Goal: Task Accomplishment & Management: Use online tool/utility

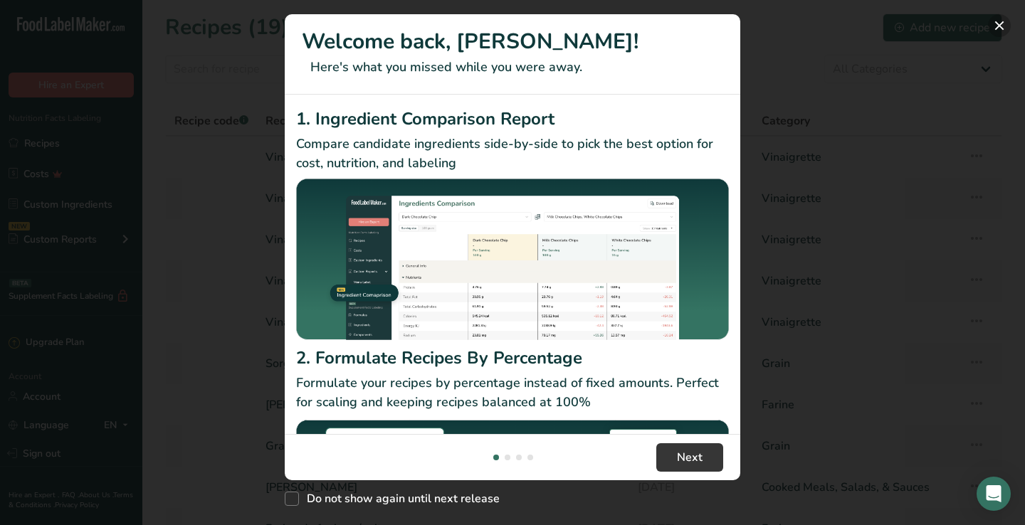
click at [1001, 28] on button "New Features" at bounding box center [999, 25] width 23 height 23
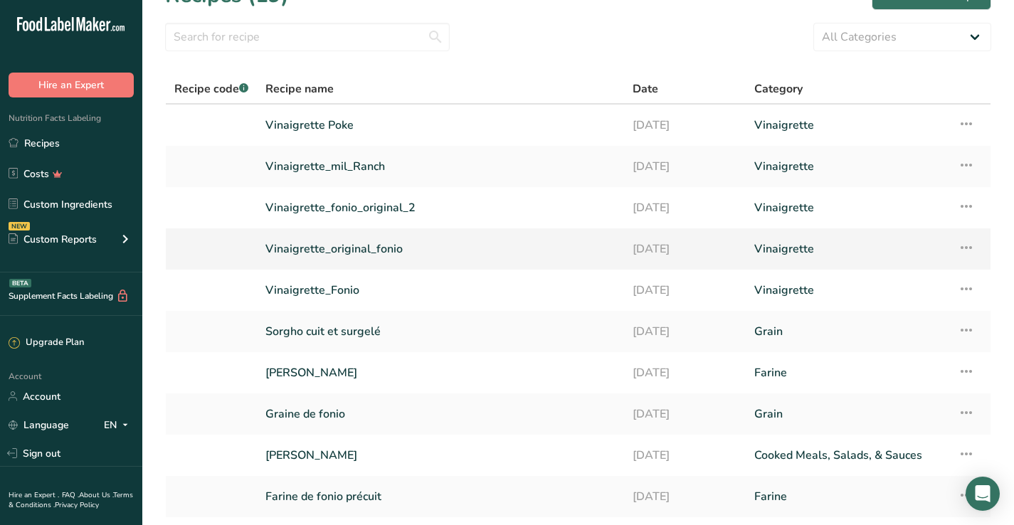
scroll to position [33, 0]
click at [342, 374] on link "[PERSON_NAME]" at bounding box center [440, 372] width 350 height 30
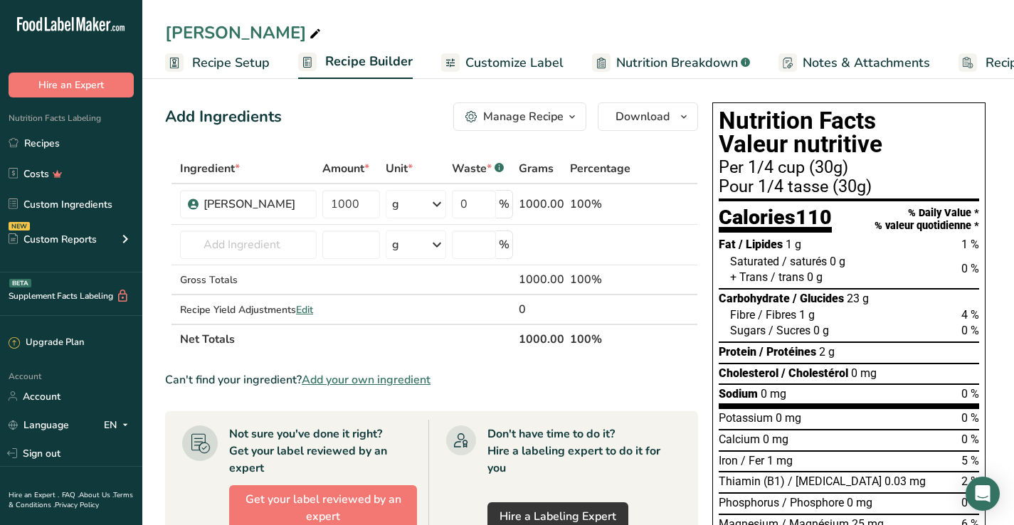
click at [522, 57] on span "Customize Label" at bounding box center [514, 62] width 98 height 19
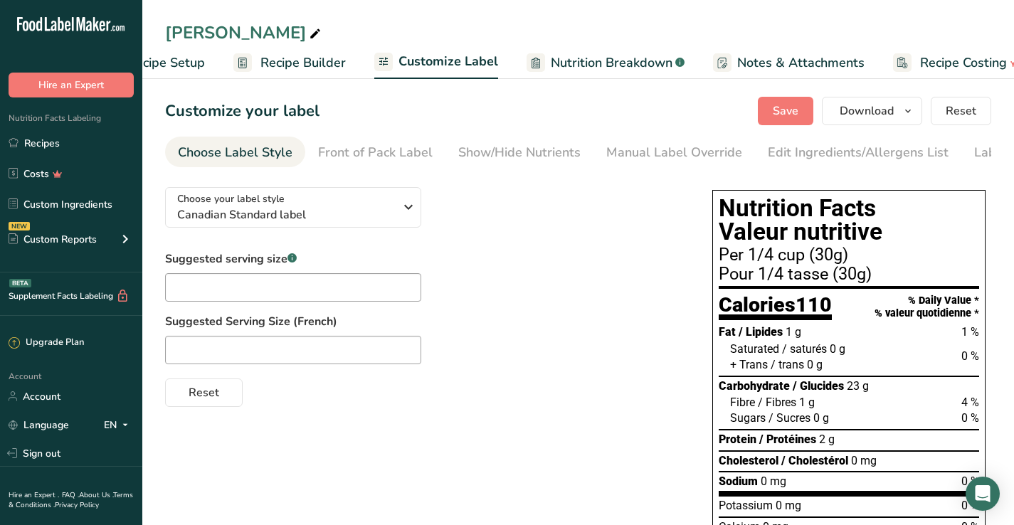
scroll to position [0, 94]
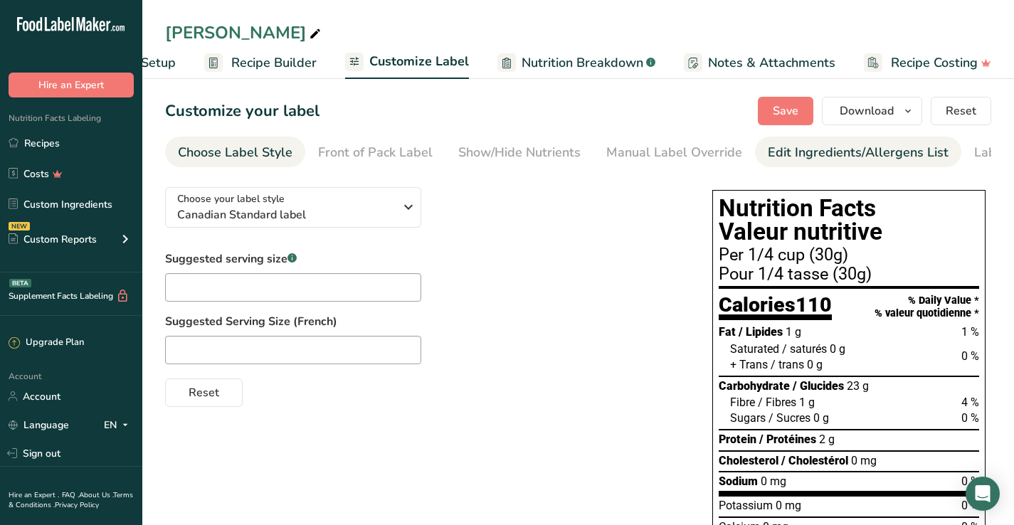
click at [816, 158] on div "Edit Ingredients/Allergens List" at bounding box center [858, 152] width 181 height 19
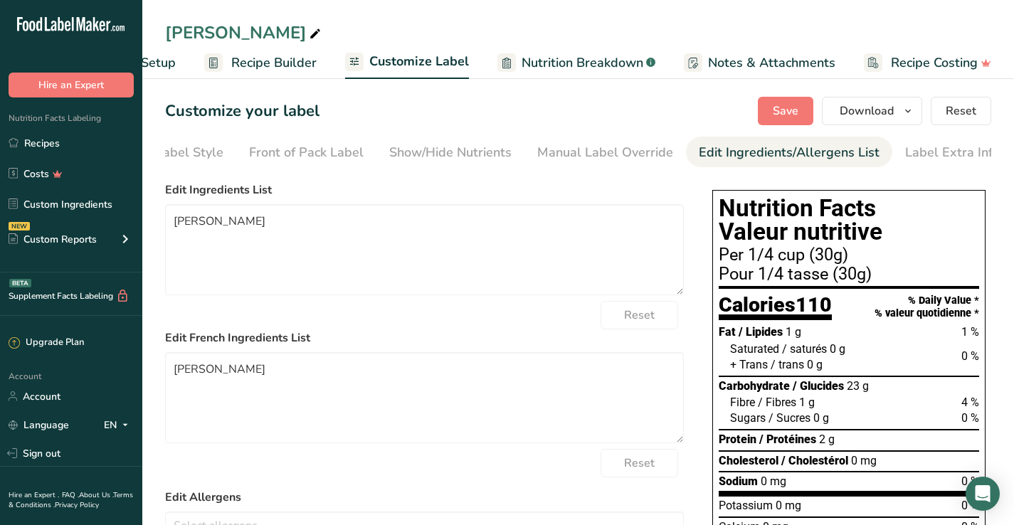
scroll to position [0, 77]
drag, startPoint x: 309, startPoint y: 223, endPoint x: 87, endPoint y: 186, distance: 225.1
click at [87, 186] on div ".a-20{fill:#fff;} Hire an Expert Nutrition Facts Labeling Recipes Costs Custom …" at bounding box center [507, 410] width 1014 height 820
click at [333, 234] on textarea at bounding box center [424, 249] width 519 height 91
paste textarea "Roasted fonio flour"
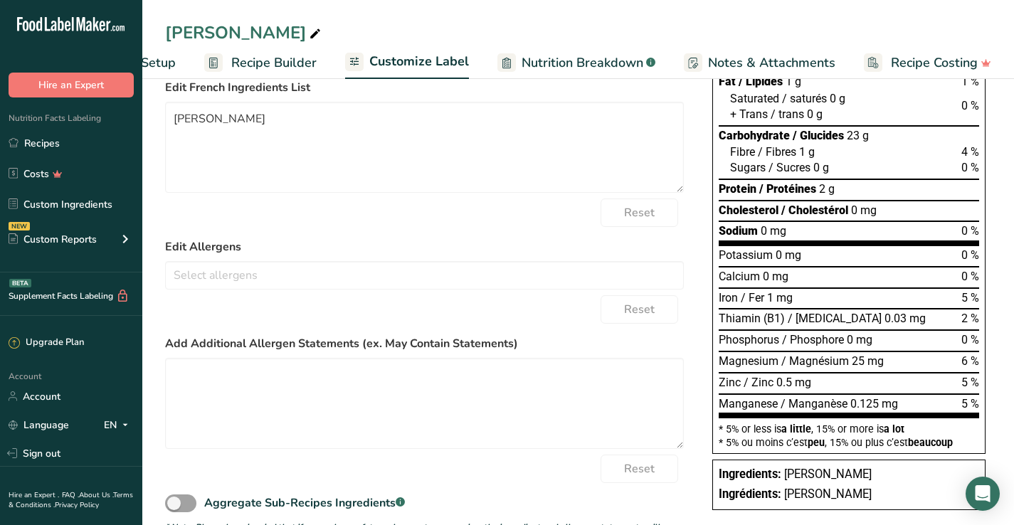
scroll to position [258, 0]
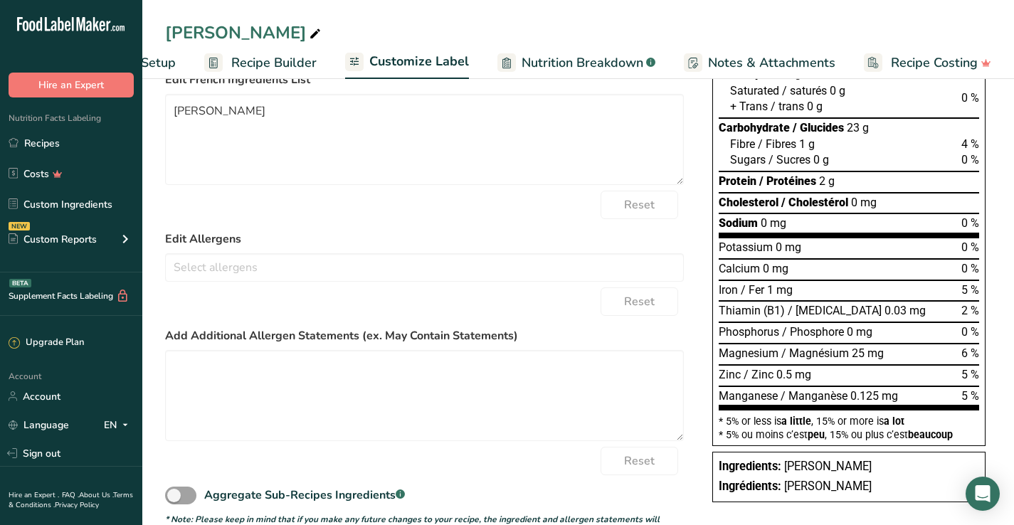
type textarea "Roasted fonio flour"
click at [477, 223] on form "Edit Ingredients List Roasted fonio flour Reset Edit French Ingredients List [P…" at bounding box center [424, 231] width 519 height 616
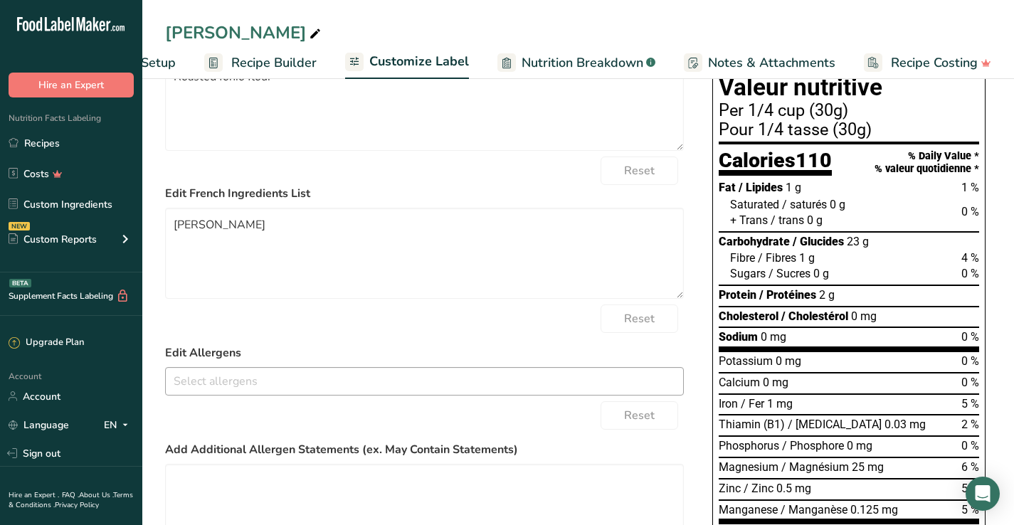
scroll to position [85, 0]
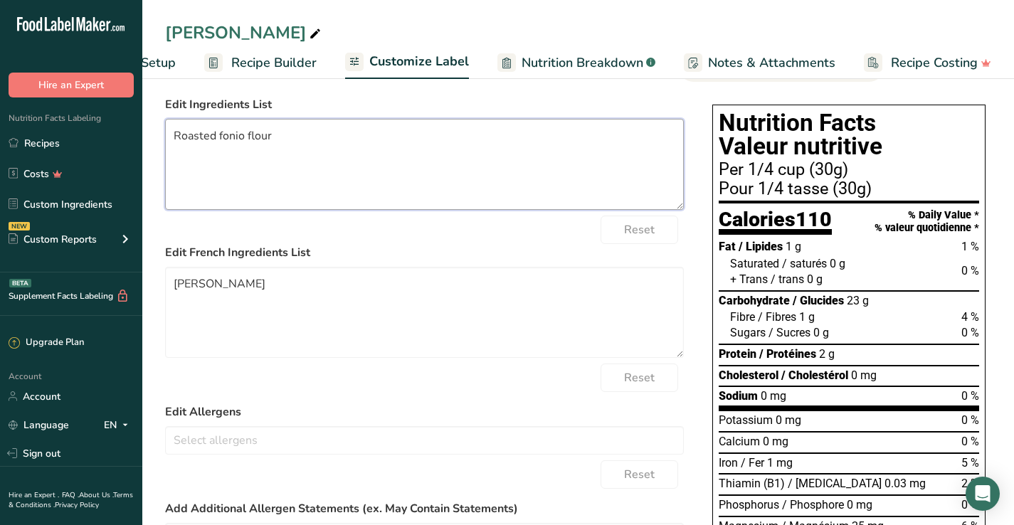
click at [444, 182] on textarea "Roasted fonio flour" at bounding box center [424, 164] width 519 height 91
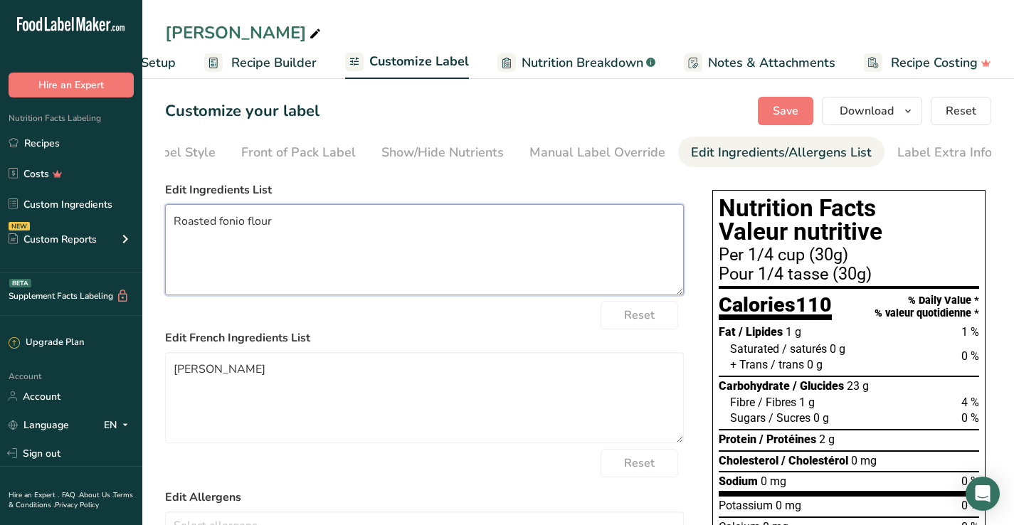
scroll to position [0, 0]
click at [781, 112] on span "Save" at bounding box center [786, 110] width 26 height 17
click at [905, 103] on icon "button" at bounding box center [908, 111] width 11 height 18
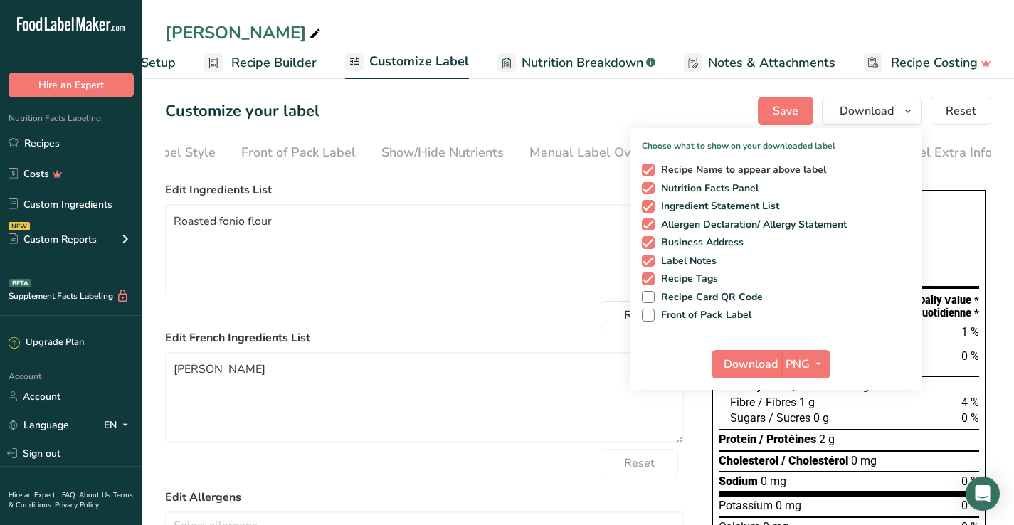
click at [651, 169] on span at bounding box center [648, 170] width 13 height 13
click at [651, 169] on input "Recipe Name to appear above label" at bounding box center [646, 169] width 9 height 9
checkbox input "false"
click at [732, 358] on span "Download" at bounding box center [751, 364] width 54 height 17
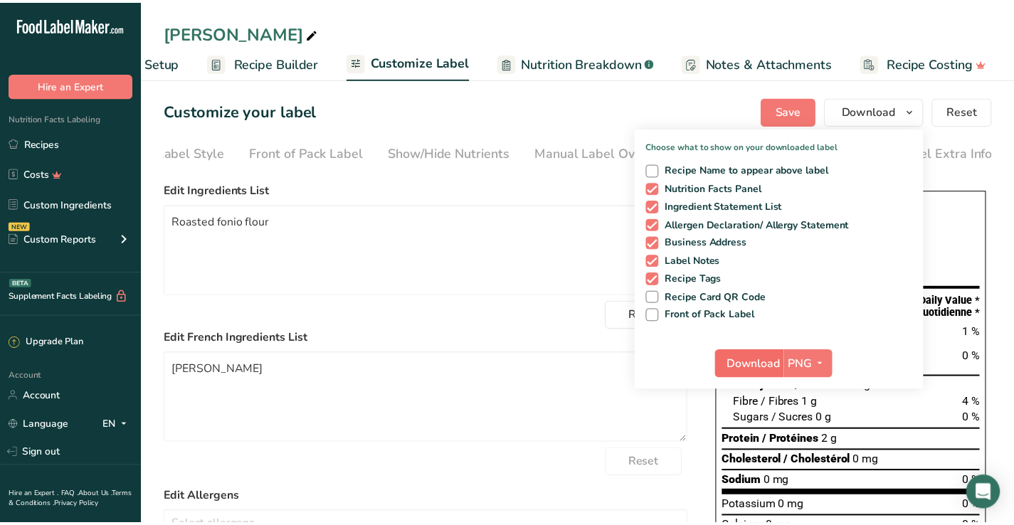
scroll to position [0, 83]
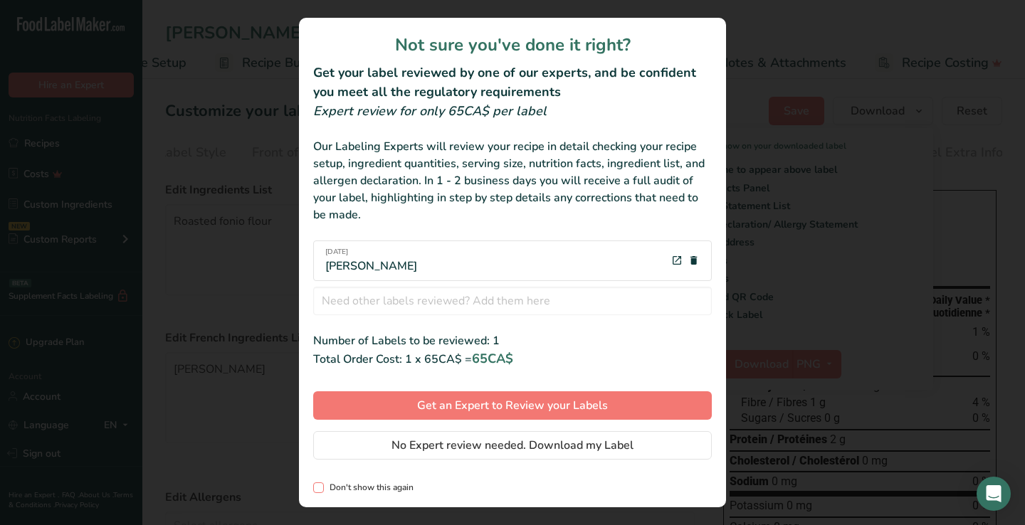
click at [320, 484] on span "review labels modal" at bounding box center [318, 488] width 11 height 11
click at [320, 484] on input "Don't show this again" at bounding box center [317, 487] width 9 height 9
checkbox input "true"
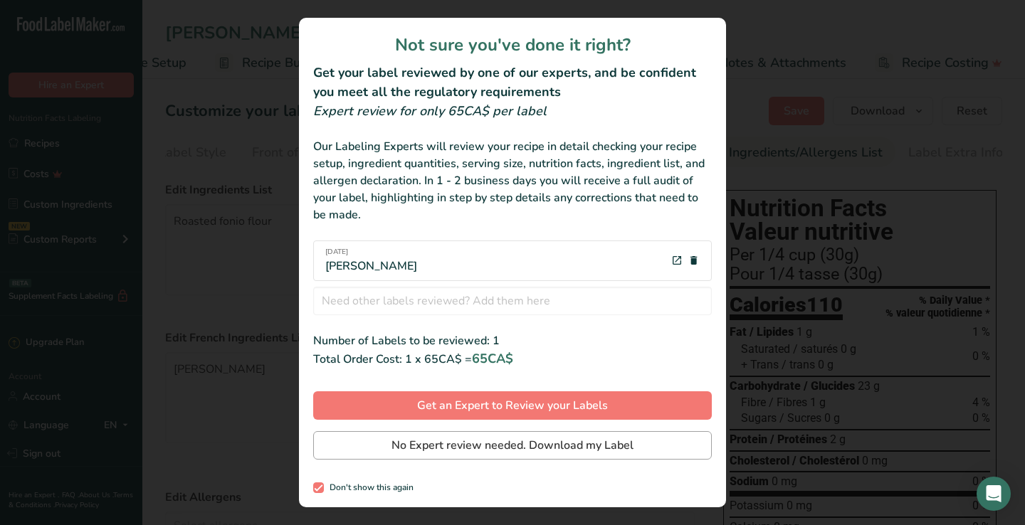
click at [413, 448] on span "No Expert review needed. Download my Label" at bounding box center [512, 445] width 242 height 17
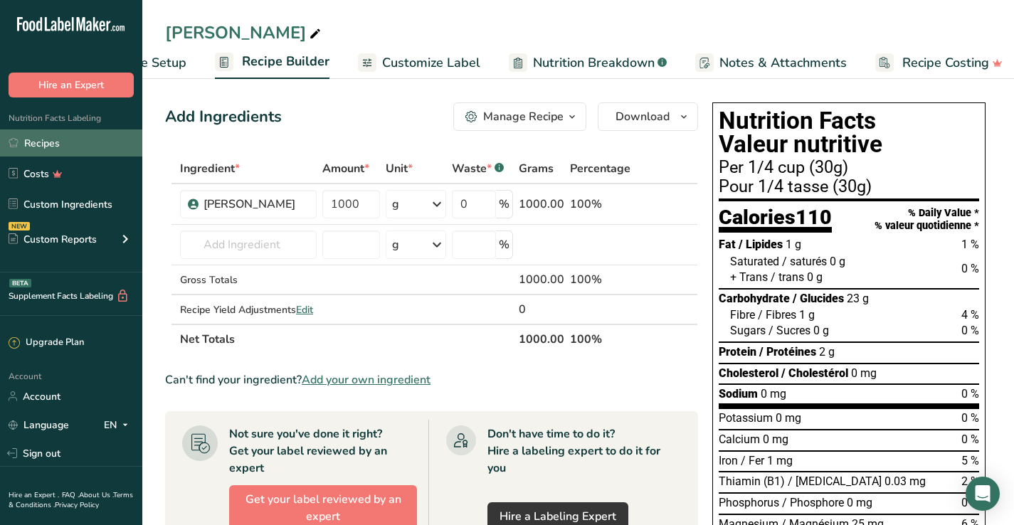
click at [50, 141] on link "Recipes" at bounding box center [71, 143] width 142 height 27
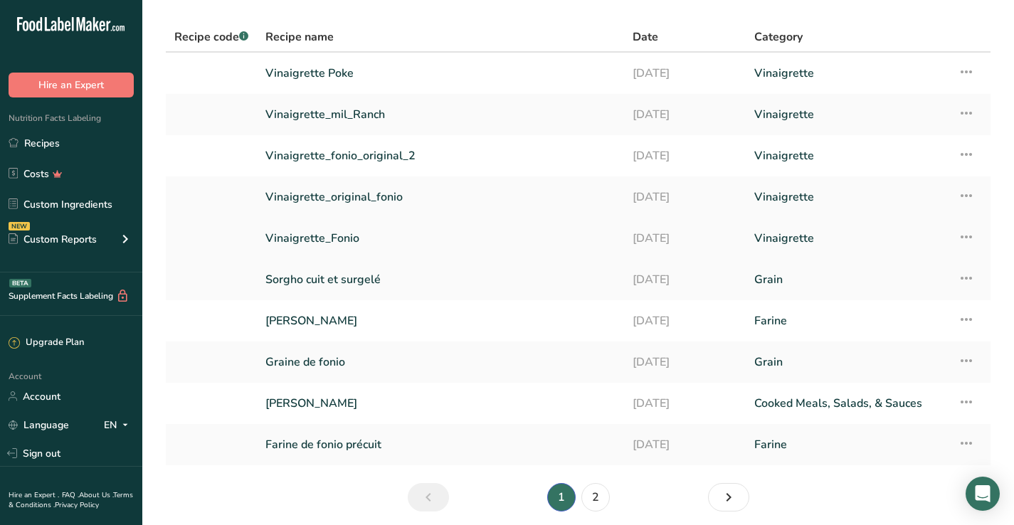
scroll to position [98, 0]
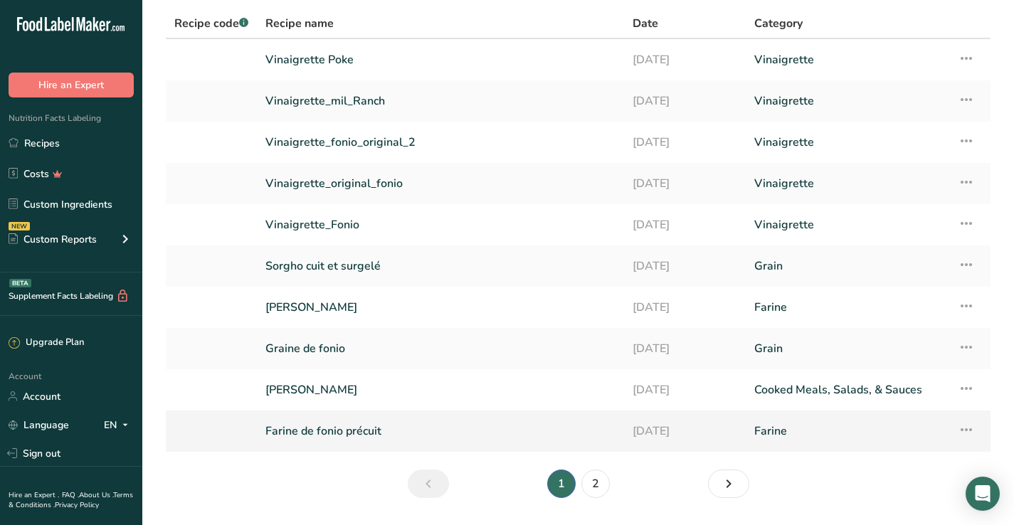
click at [308, 431] on link "Farine de fonio précuit" at bounding box center [440, 431] width 350 height 30
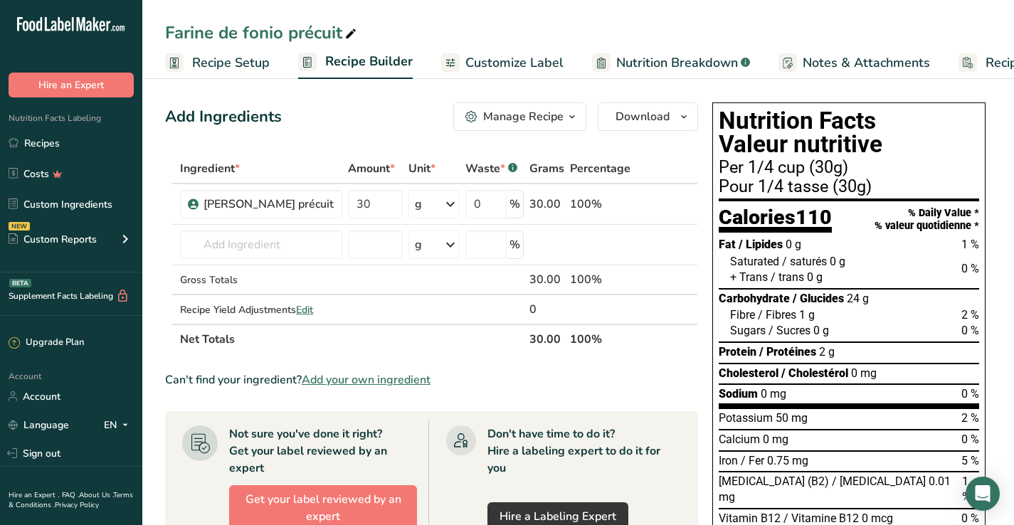
click at [486, 63] on span "Customize Label" at bounding box center [514, 62] width 98 height 19
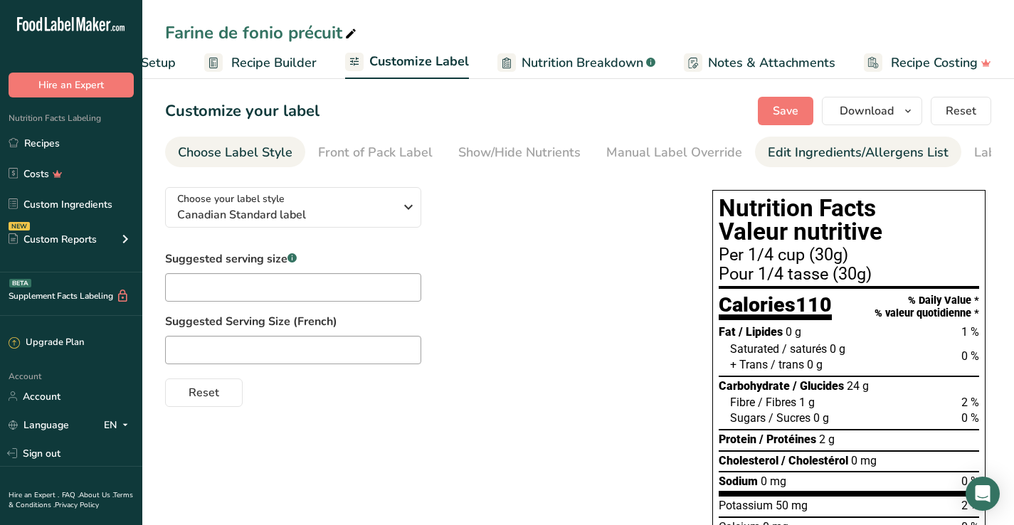
click at [806, 162] on div "Edit Ingredients/Allergens List" at bounding box center [858, 152] width 181 height 19
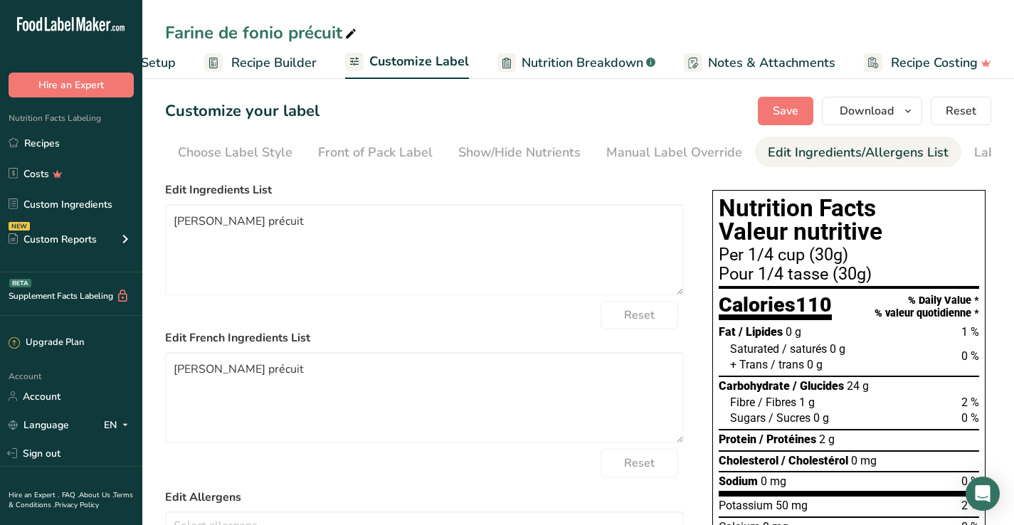
scroll to position [0, 77]
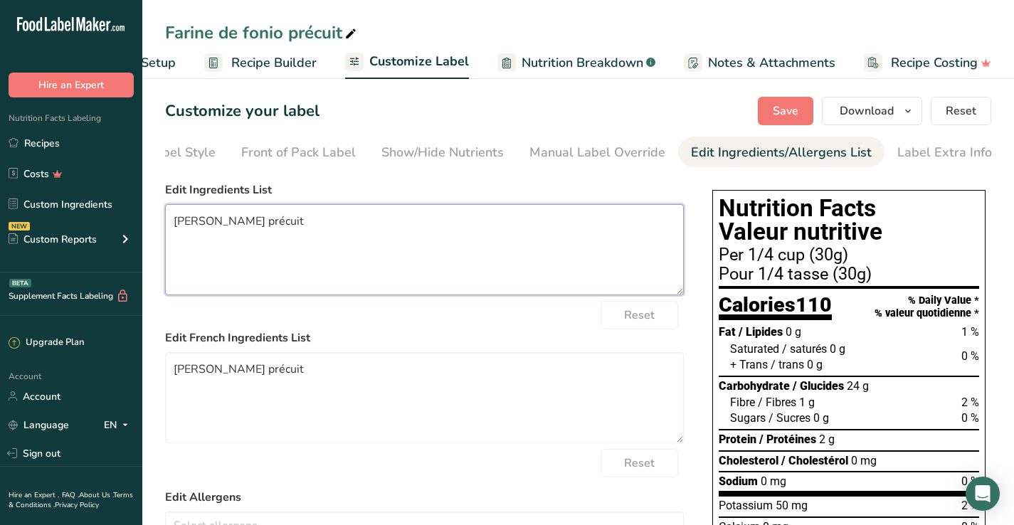
click at [349, 230] on textarea "[PERSON_NAME] précuit" at bounding box center [424, 249] width 519 height 91
drag, startPoint x: 349, startPoint y: 230, endPoint x: 65, endPoint y: 212, distance: 283.8
click at [65, 212] on div ".a-20{fill:#fff;} Hire an Expert Nutrition Facts Labeling Recipes Costs Custom …" at bounding box center [507, 410] width 1014 height 820
paste textarea "pre-cooked fonio flour"
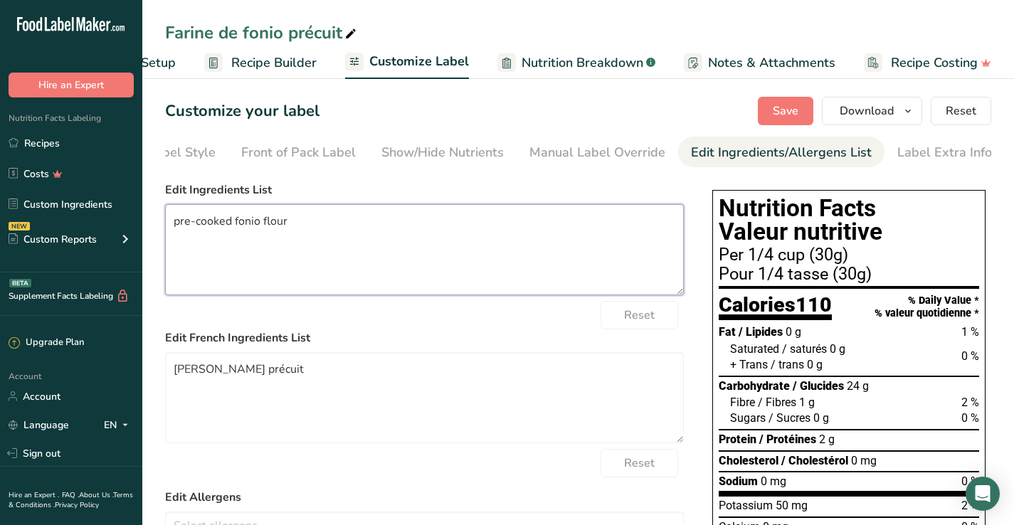
type textarea "pre-cooked fonio flour"
click at [616, 346] on label "Edit French Ingredients List" at bounding box center [424, 338] width 519 height 17
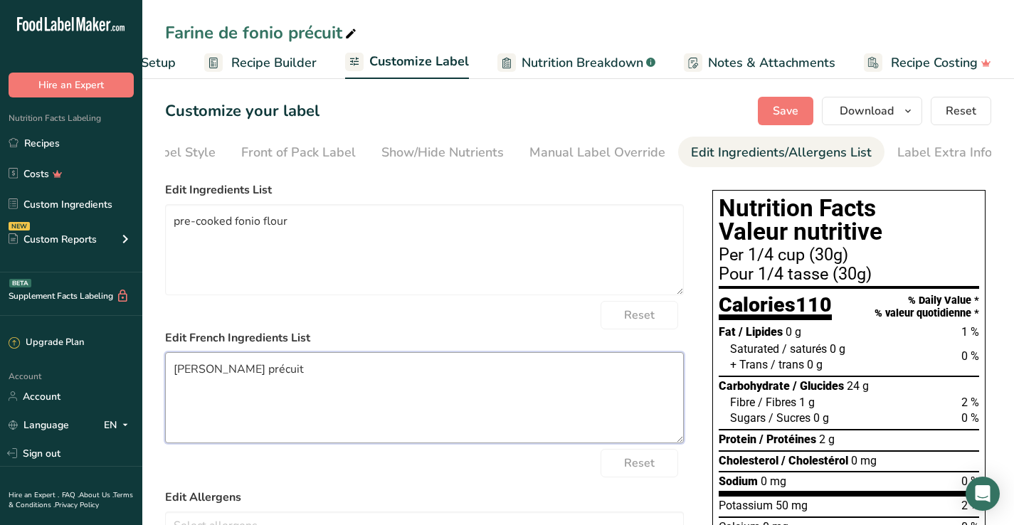
click at [572, 385] on textarea "[PERSON_NAME] précuit" at bounding box center [424, 397] width 519 height 91
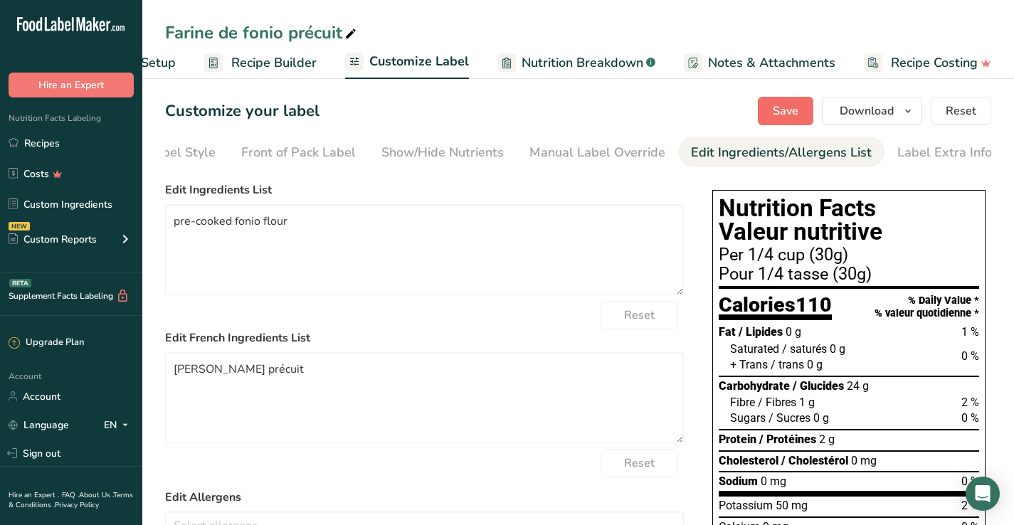
click at [798, 110] on span "Save" at bounding box center [786, 110] width 26 height 17
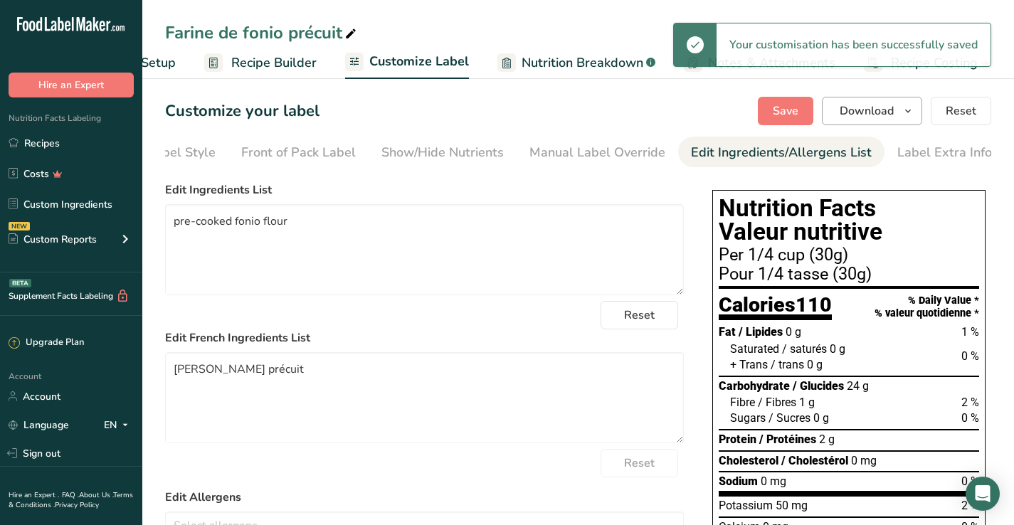
click at [878, 112] on span "Download" at bounding box center [867, 110] width 54 height 17
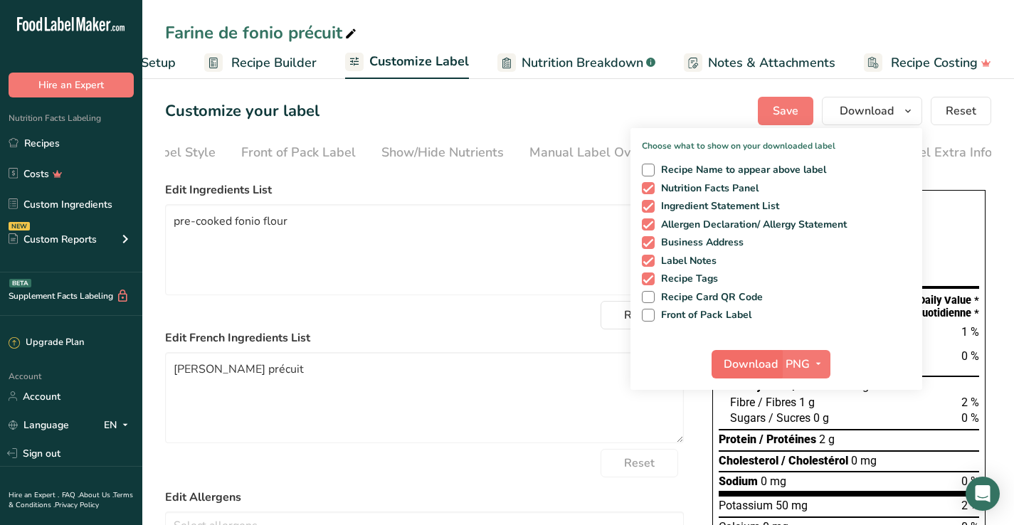
click at [742, 364] on span "Download" at bounding box center [751, 364] width 54 height 17
